Goal: Transaction & Acquisition: Purchase product/service

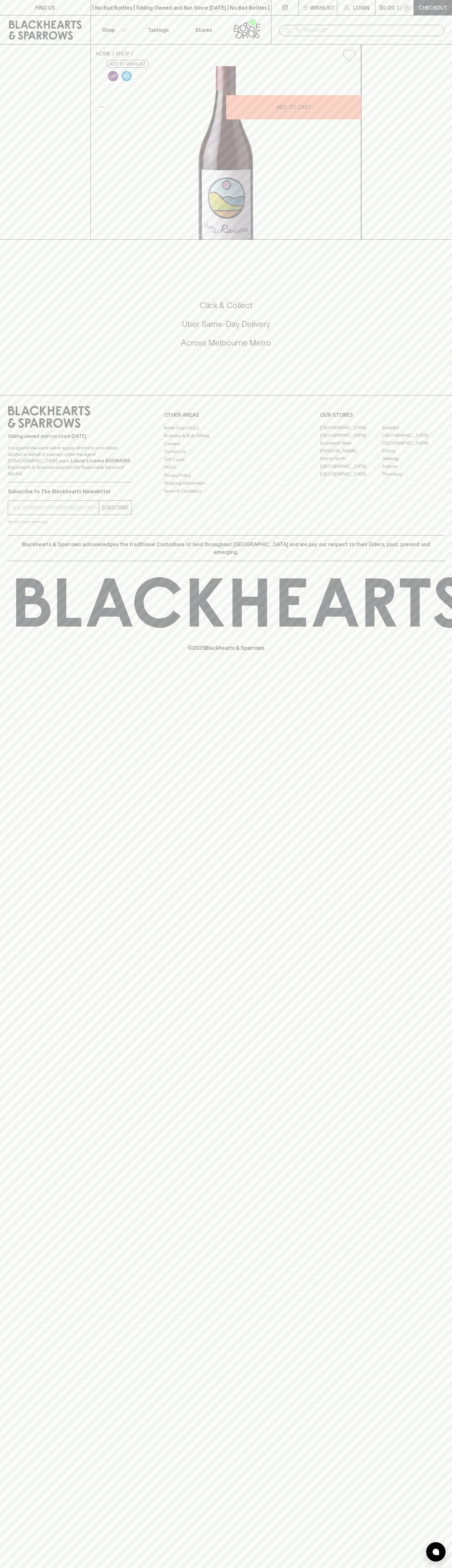
click at [406, 10] on div "0" at bounding box center [406, 7] width 7 height 7
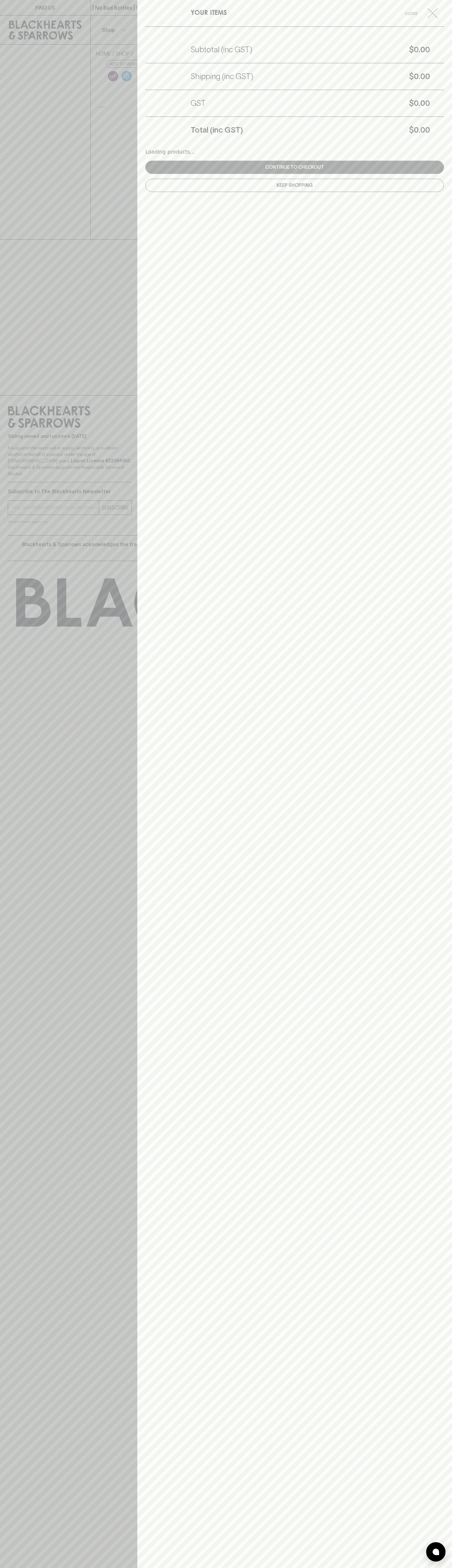
click at [420, 1116] on div "YOUR ITEMS Close Subtotal (inc GST) $0.00 Shipping (inc GST) $0.00 GST $0.00 To…" at bounding box center [294, 784] width 314 height 1568
click at [96, 1567] on html "FIND US | No Bad Bottles | Sibling Owned and Run Since [DATE] | No Bad Bottles …" at bounding box center [226, 784] width 452 height 1568
click at [5, 910] on div at bounding box center [226, 784] width 452 height 1568
